Goal: Task Accomplishment & Management: Use online tool/utility

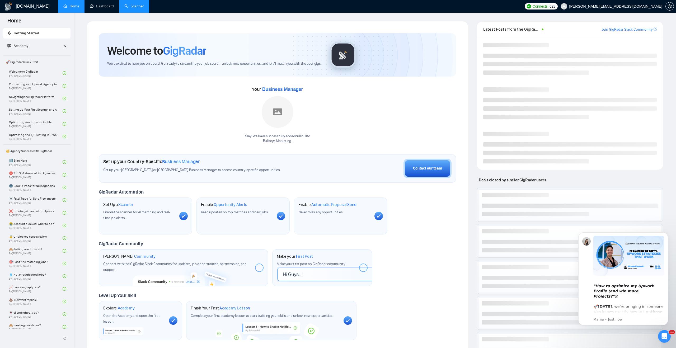
click at [129, 7] on link "Scanner" at bounding box center [134, 6] width 20 height 4
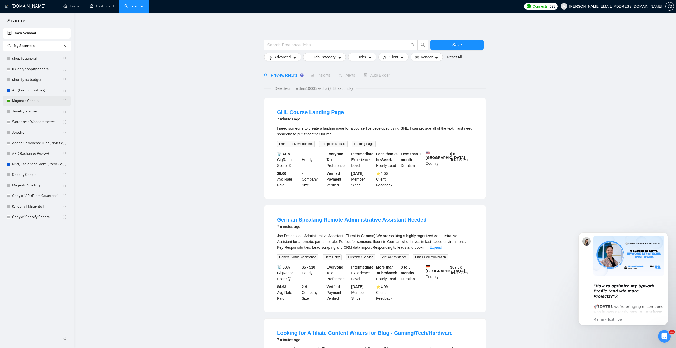
click at [36, 101] on link "Magento General" at bounding box center [37, 101] width 50 height 11
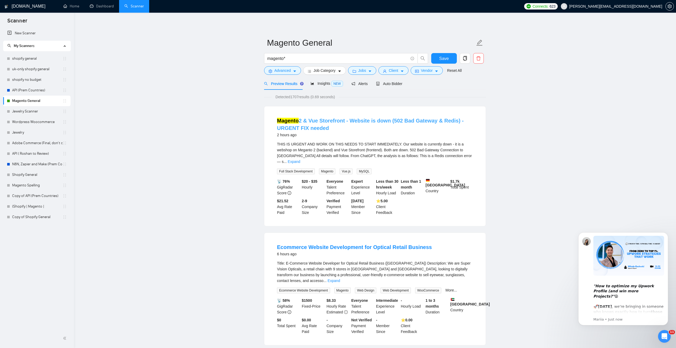
click at [448, 122] on link "Magento 2 & Vue Storefront - Website is down (502 Bad Gateway & Redis) - URGENT…" at bounding box center [370, 124] width 187 height 13
click at [376, 244] on link "Ecommerce Website Development for Optical Retail Business" at bounding box center [354, 247] width 155 height 6
